Goal: Information Seeking & Learning: Learn about a topic

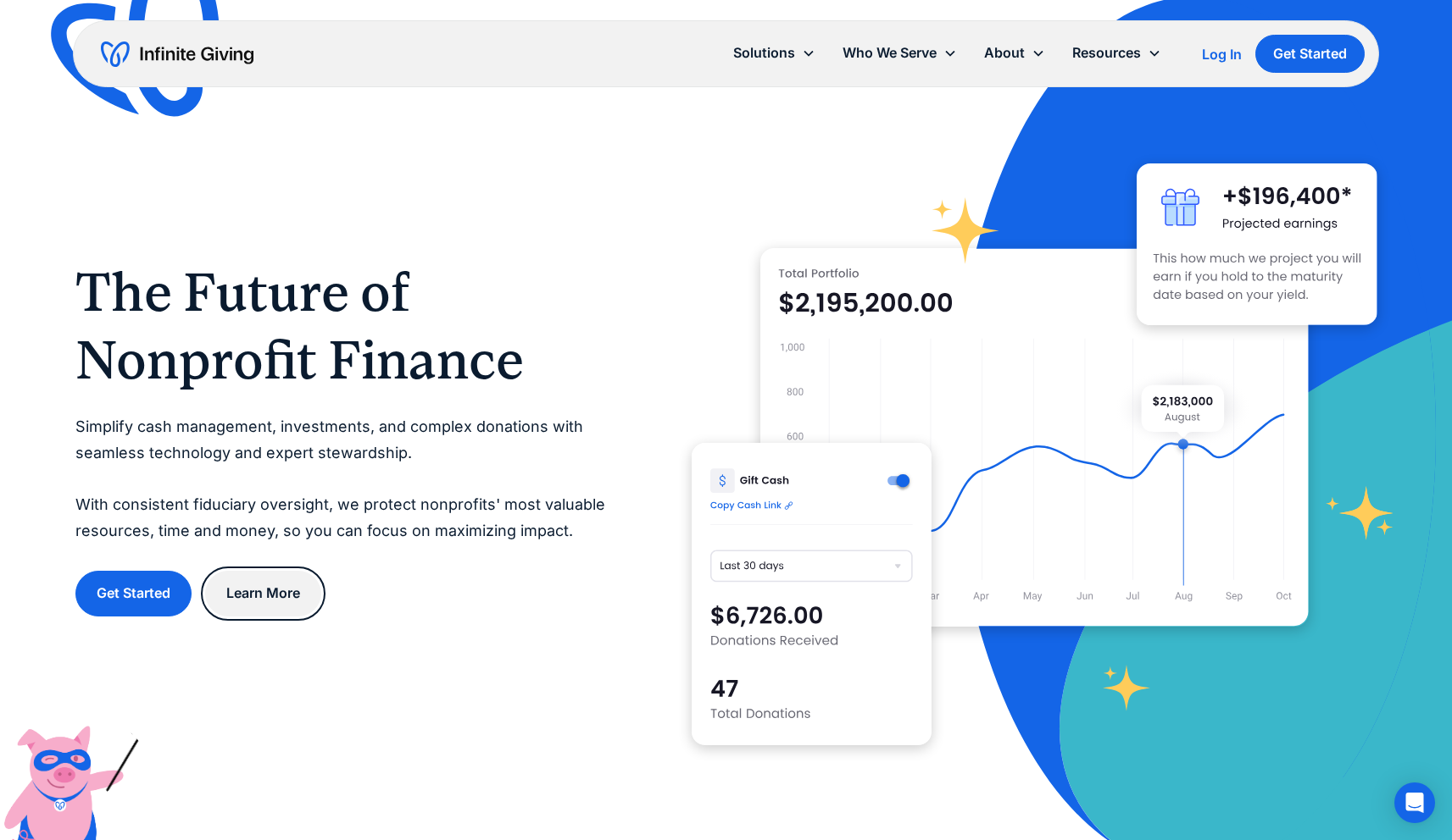
click at [273, 608] on link "Learn More" at bounding box center [263, 594] width 116 height 45
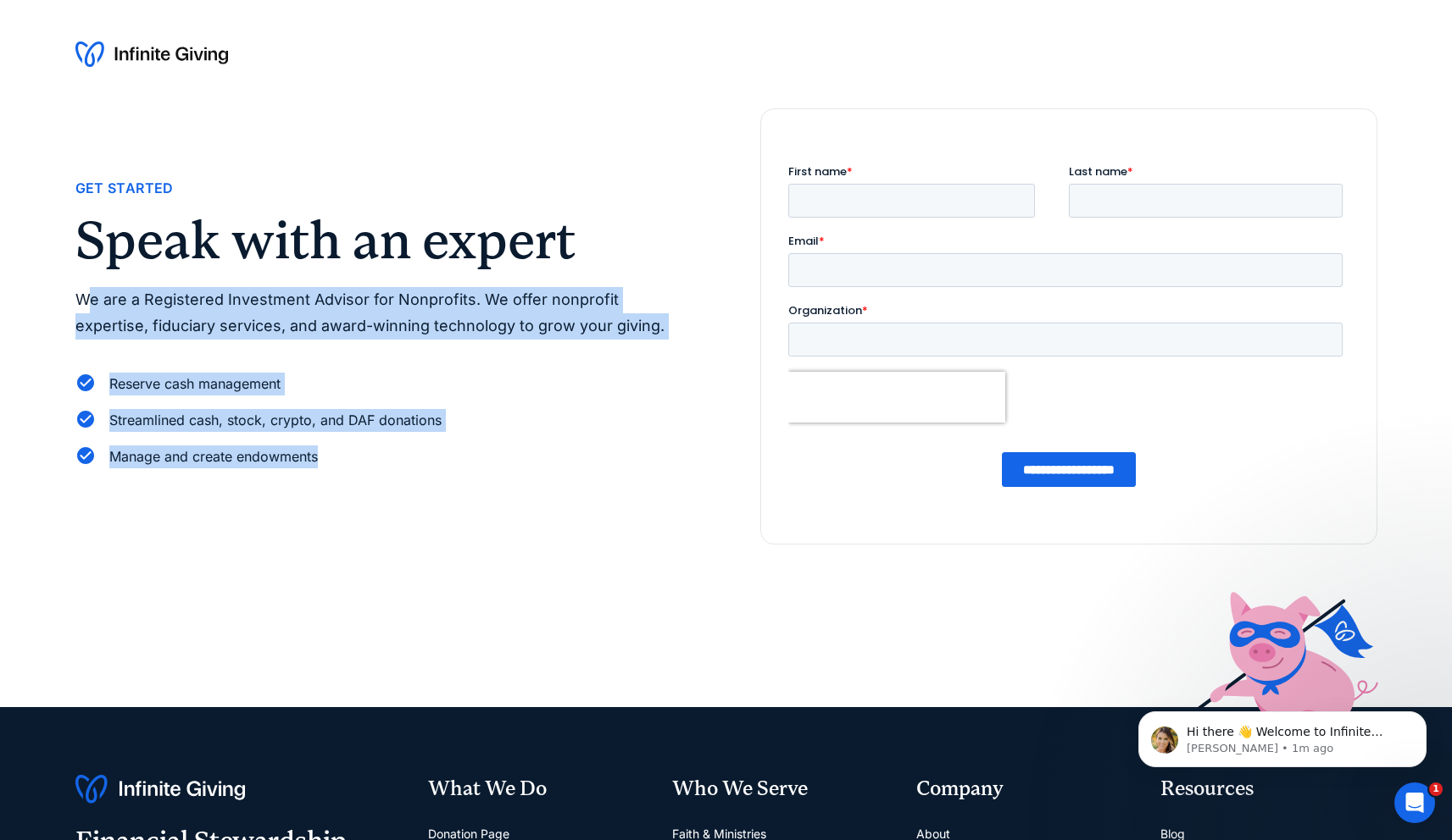
drag, startPoint x: 85, startPoint y: 294, endPoint x: 411, endPoint y: 484, distance: 377.3
click at [412, 485] on div "Get Started Speak with an expert We are a Registered Investment Advisor for Non…" at bounding box center [726, 327] width 1301 height 437
copy div "e are a Registered Investment Advisor for Nonprofits. We offer nonprofit expert…"
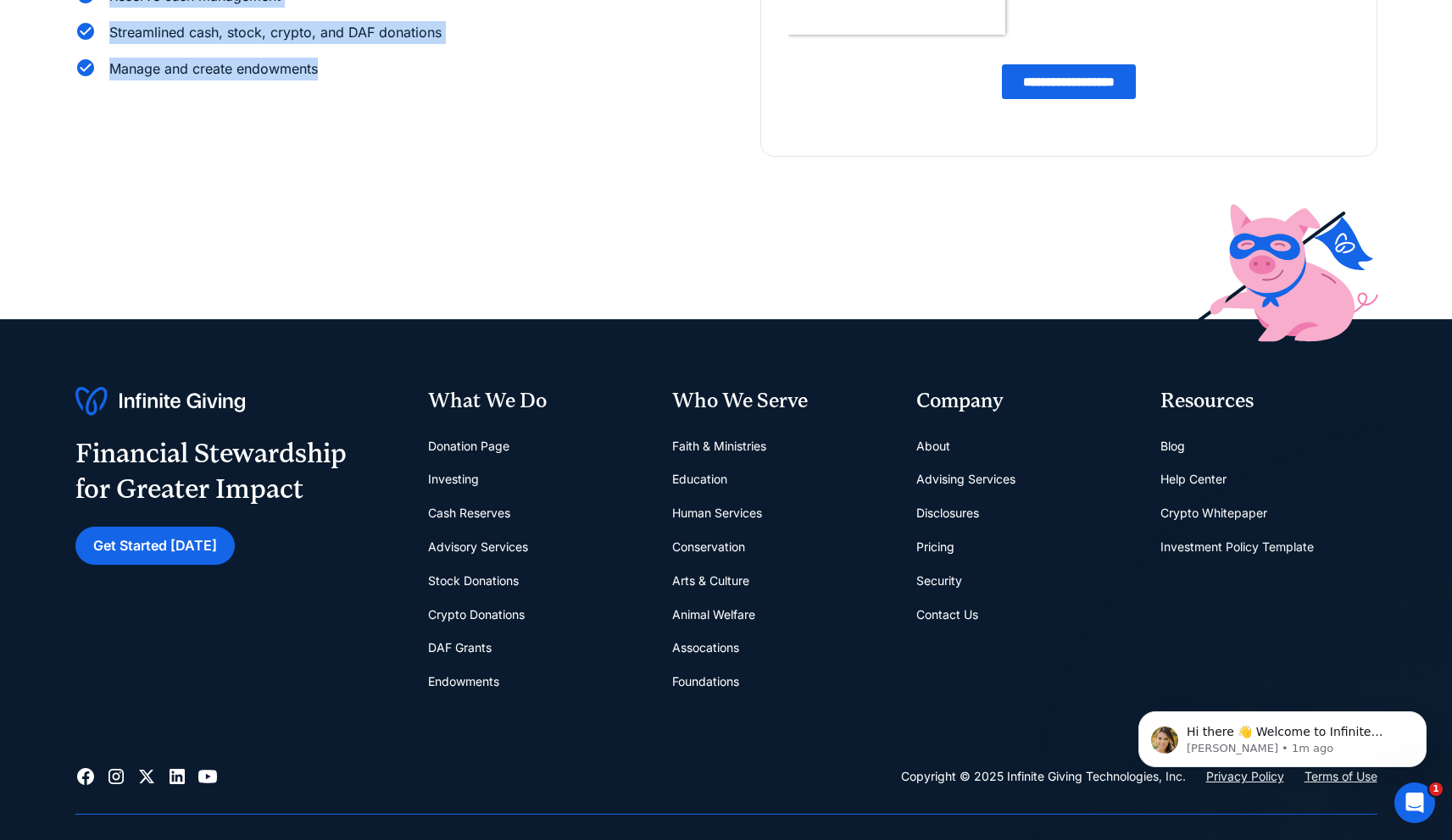
scroll to position [409, 0]
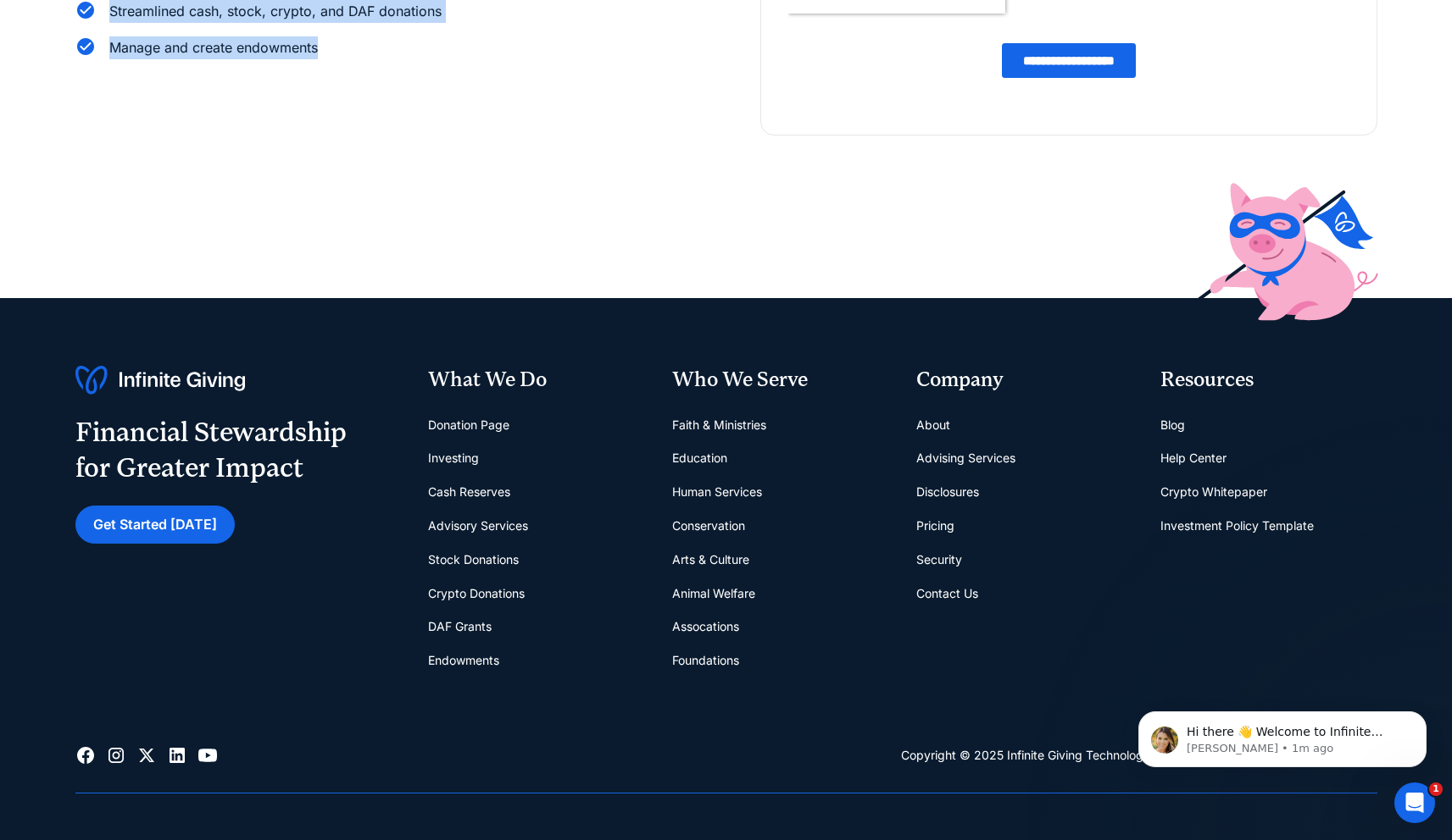
click at [715, 662] on link "Foundations" at bounding box center [706, 661] width 67 height 33
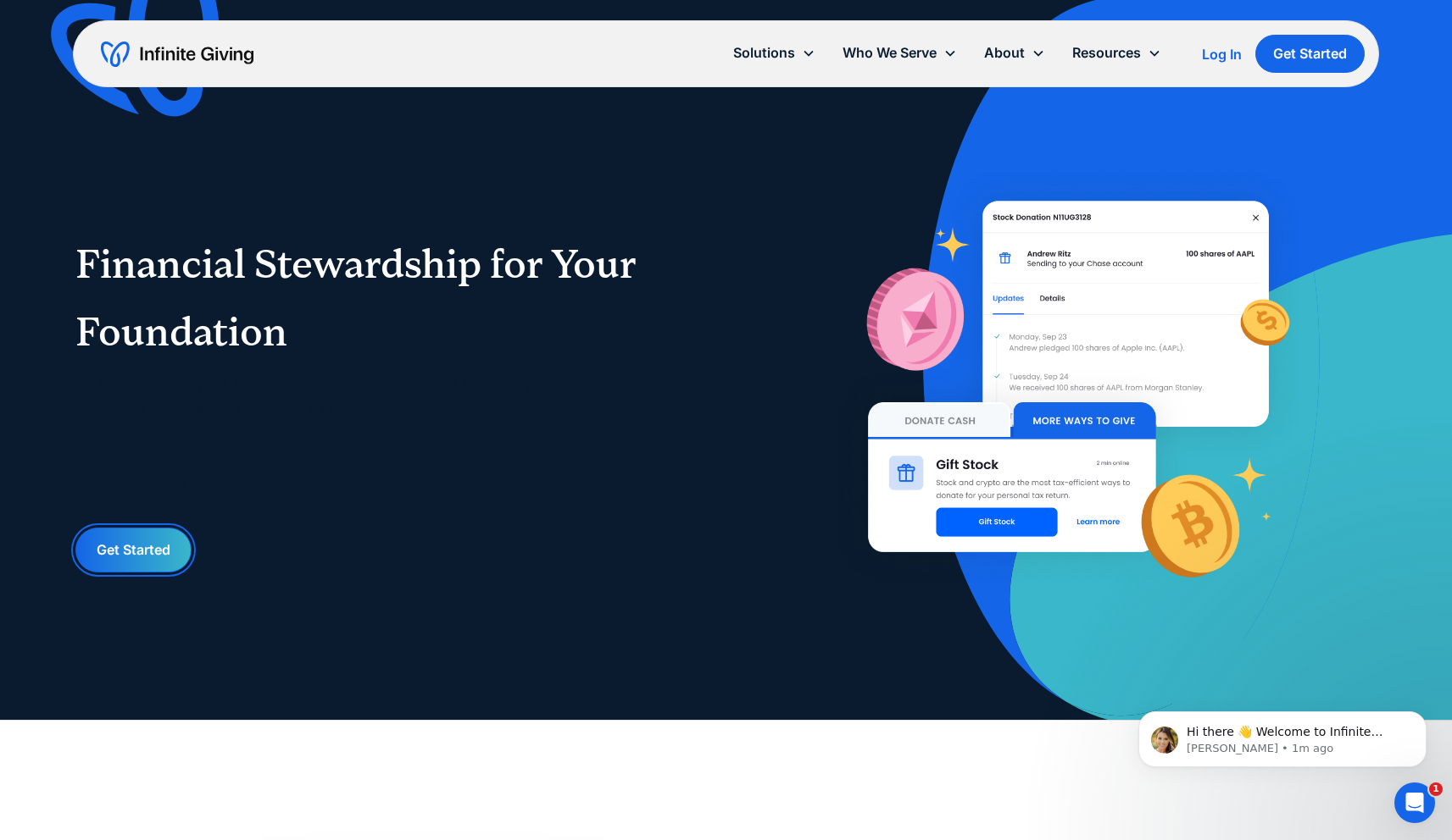
click at [122, 547] on link "Get Started" at bounding box center [133, 550] width 116 height 45
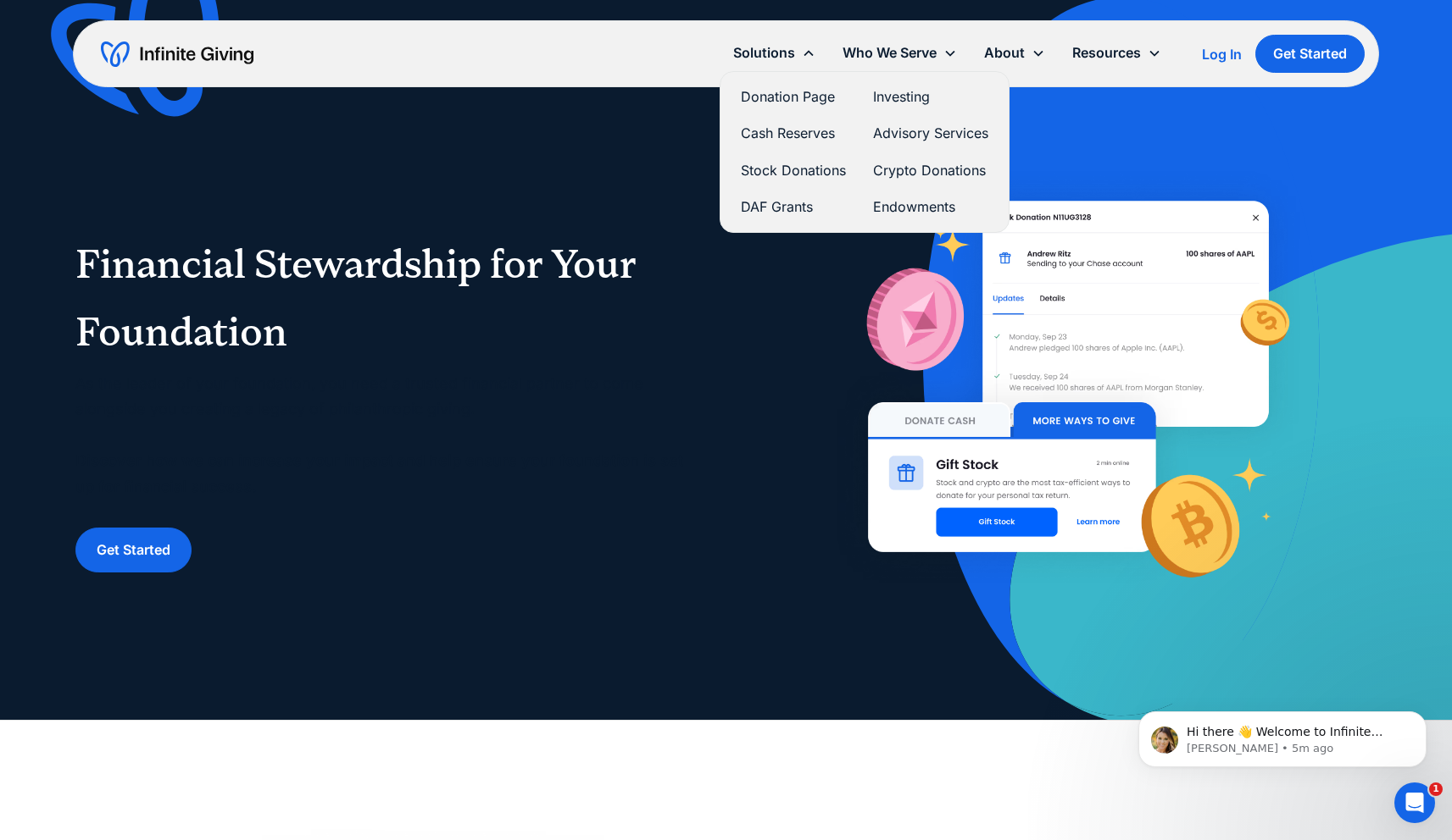
click at [782, 207] on link "DAF Grants" at bounding box center [793, 207] width 105 height 23
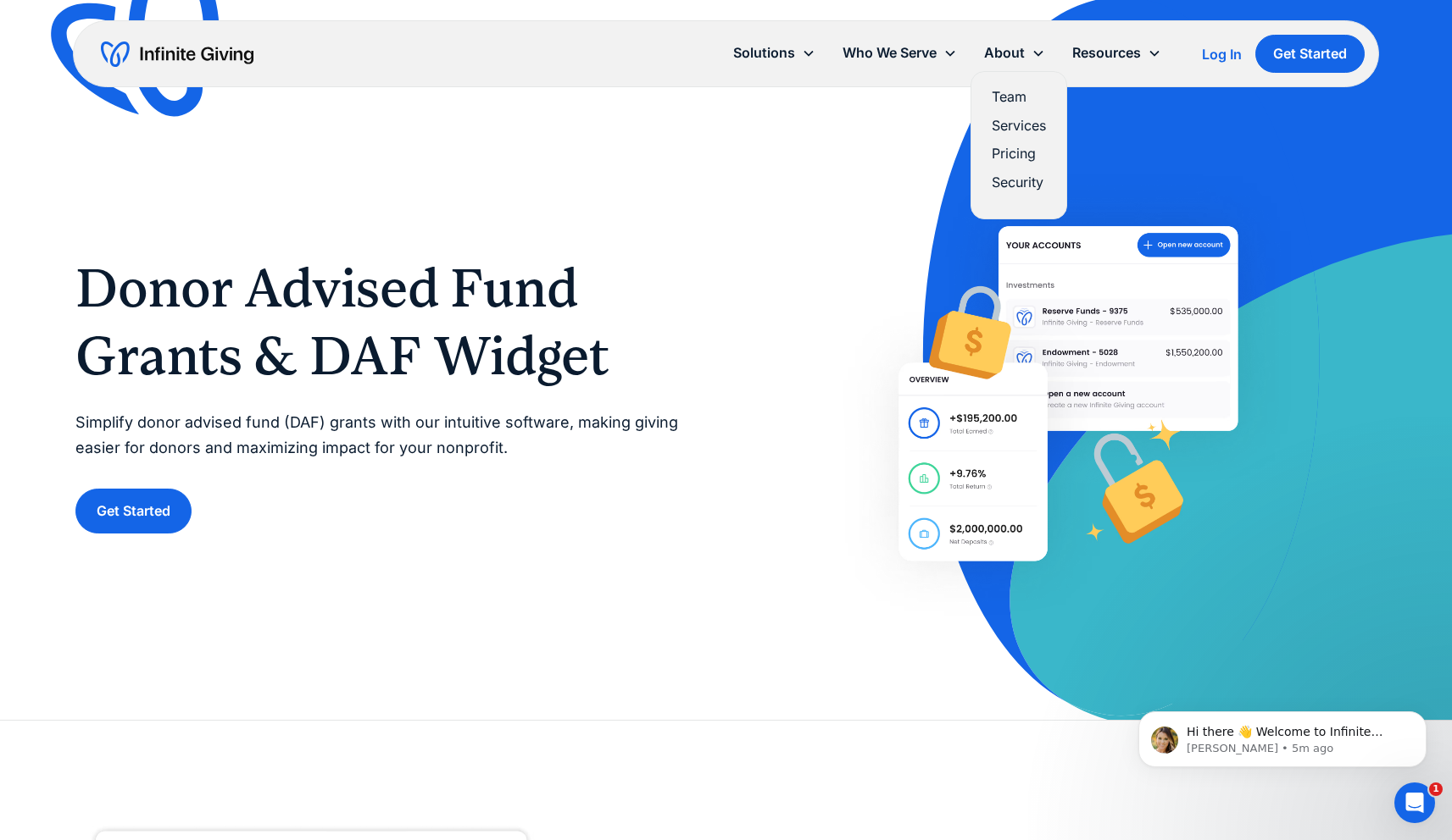
click at [1023, 127] on link "Services" at bounding box center [1019, 125] width 54 height 23
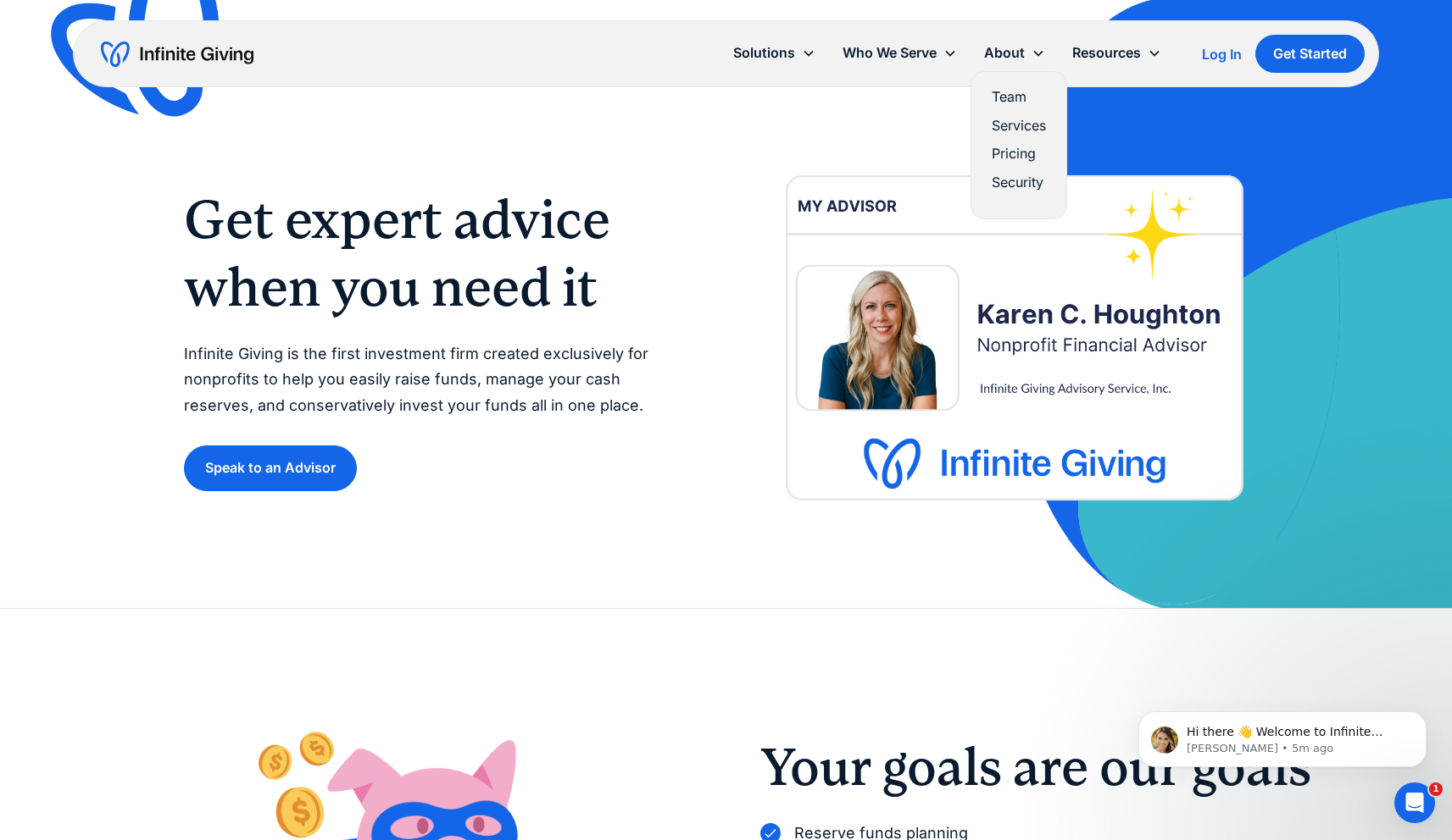
click at [1013, 149] on link "Pricing" at bounding box center [1019, 153] width 54 height 23
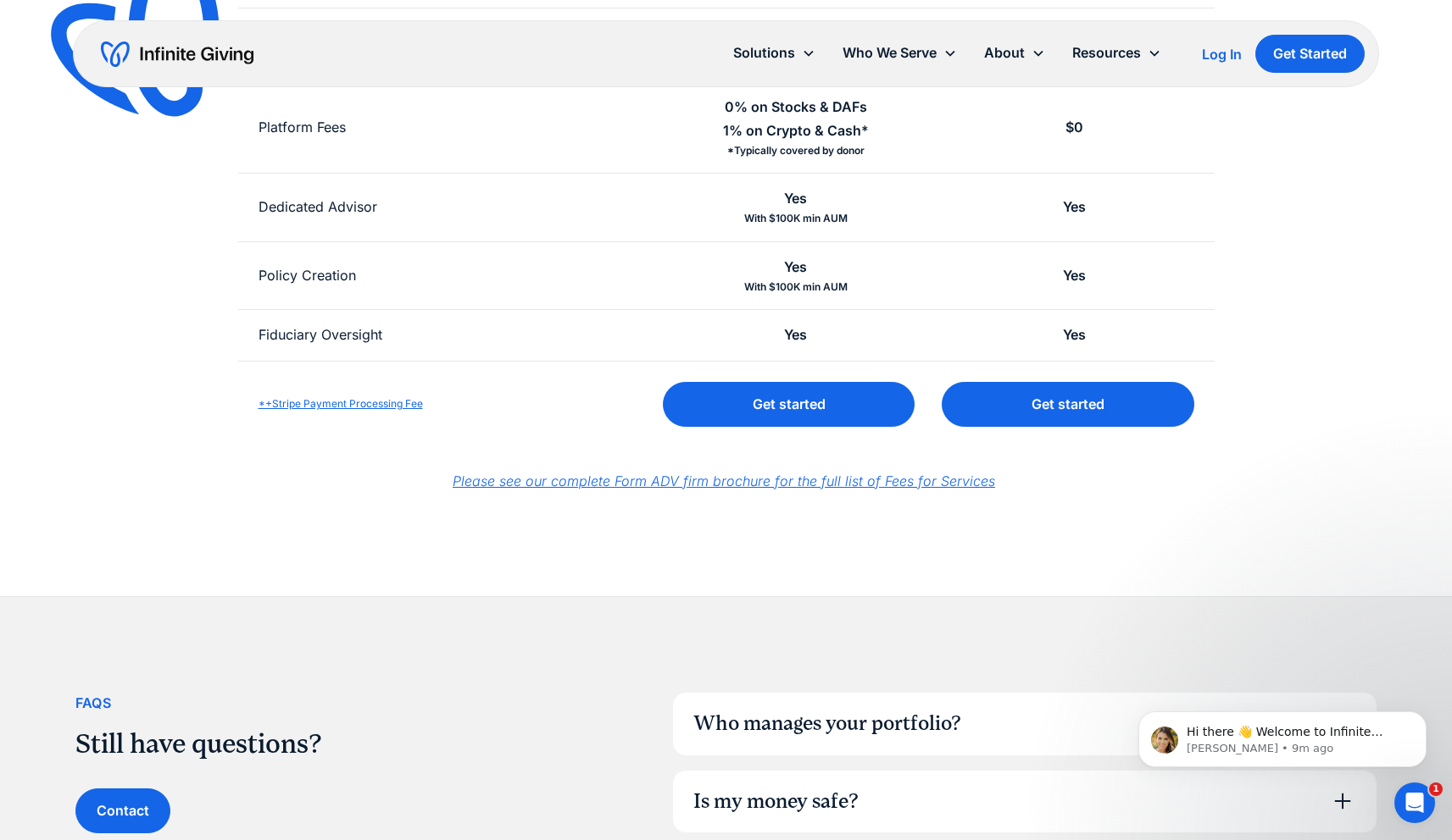
scroll to position [680, 0]
